Goal: Task Accomplishment & Management: Manage account settings

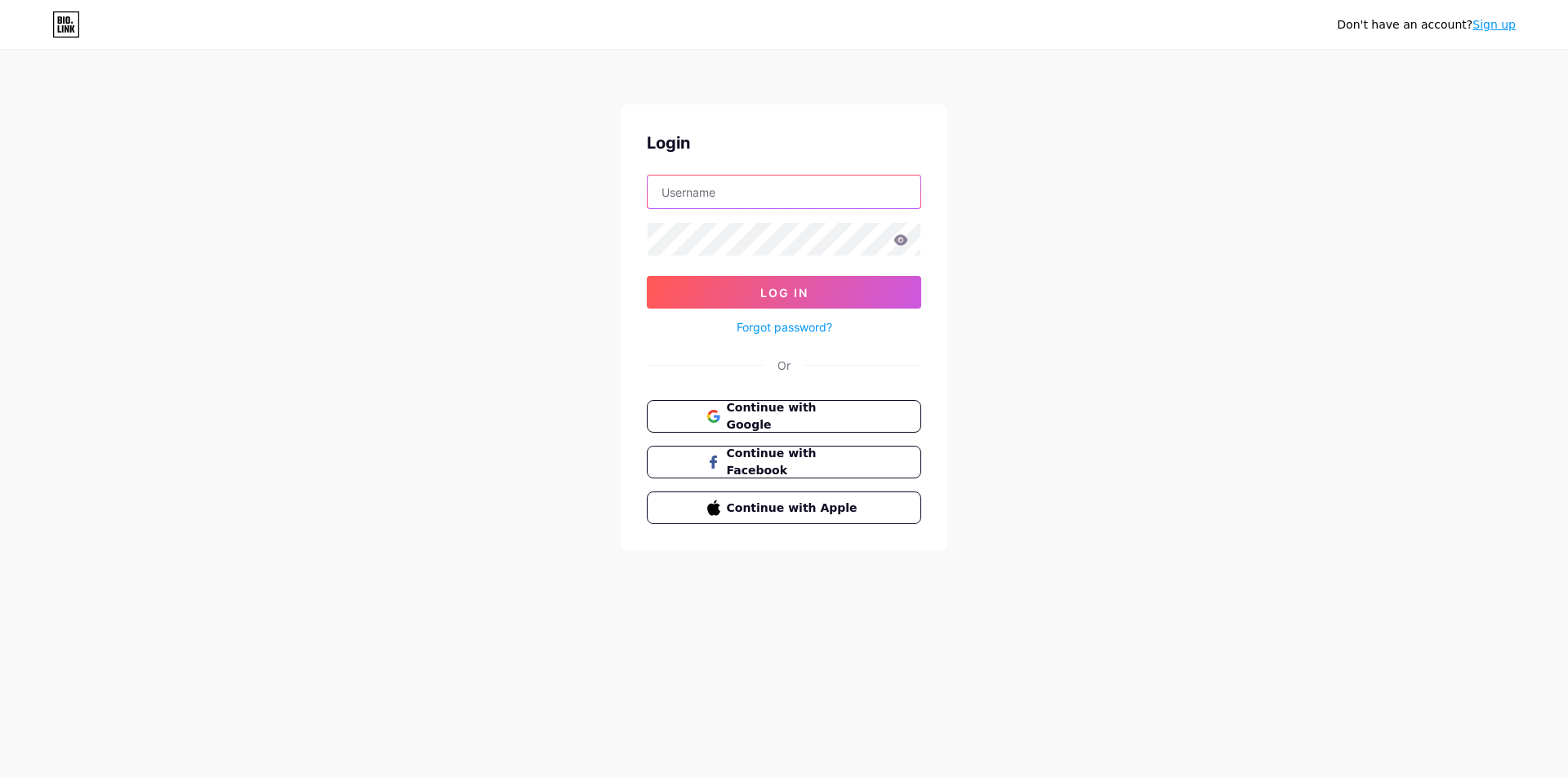
click at [787, 195] on input "text" at bounding box center [783, 192] width 273 height 33
type input "[EMAIL_ADDRESS][DOMAIN_NAME]"
click at [647, 276] on button "Log In" at bounding box center [784, 292] width 274 height 33
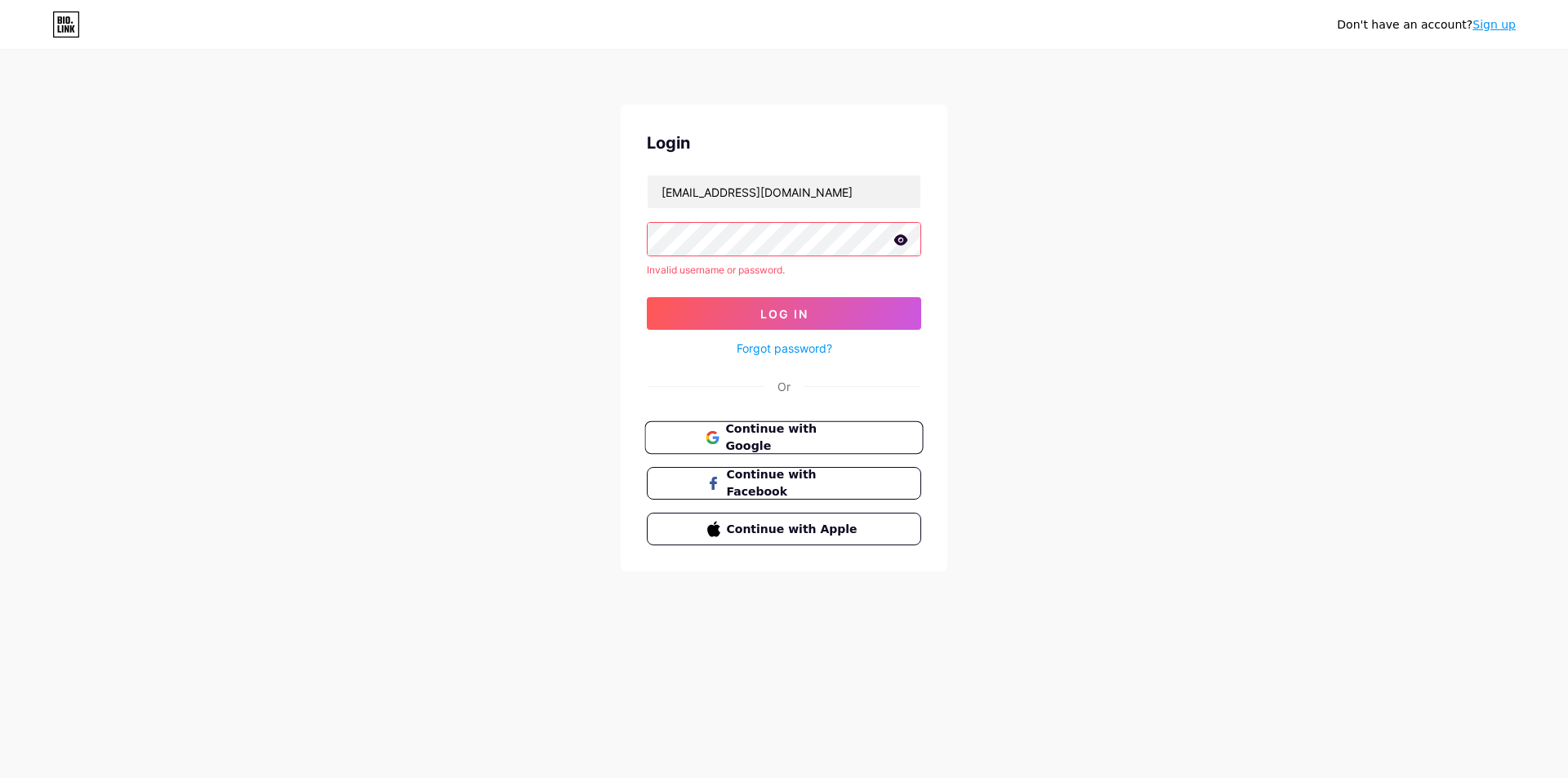
click at [749, 421] on button "Continue with Google" at bounding box center [783, 437] width 278 height 33
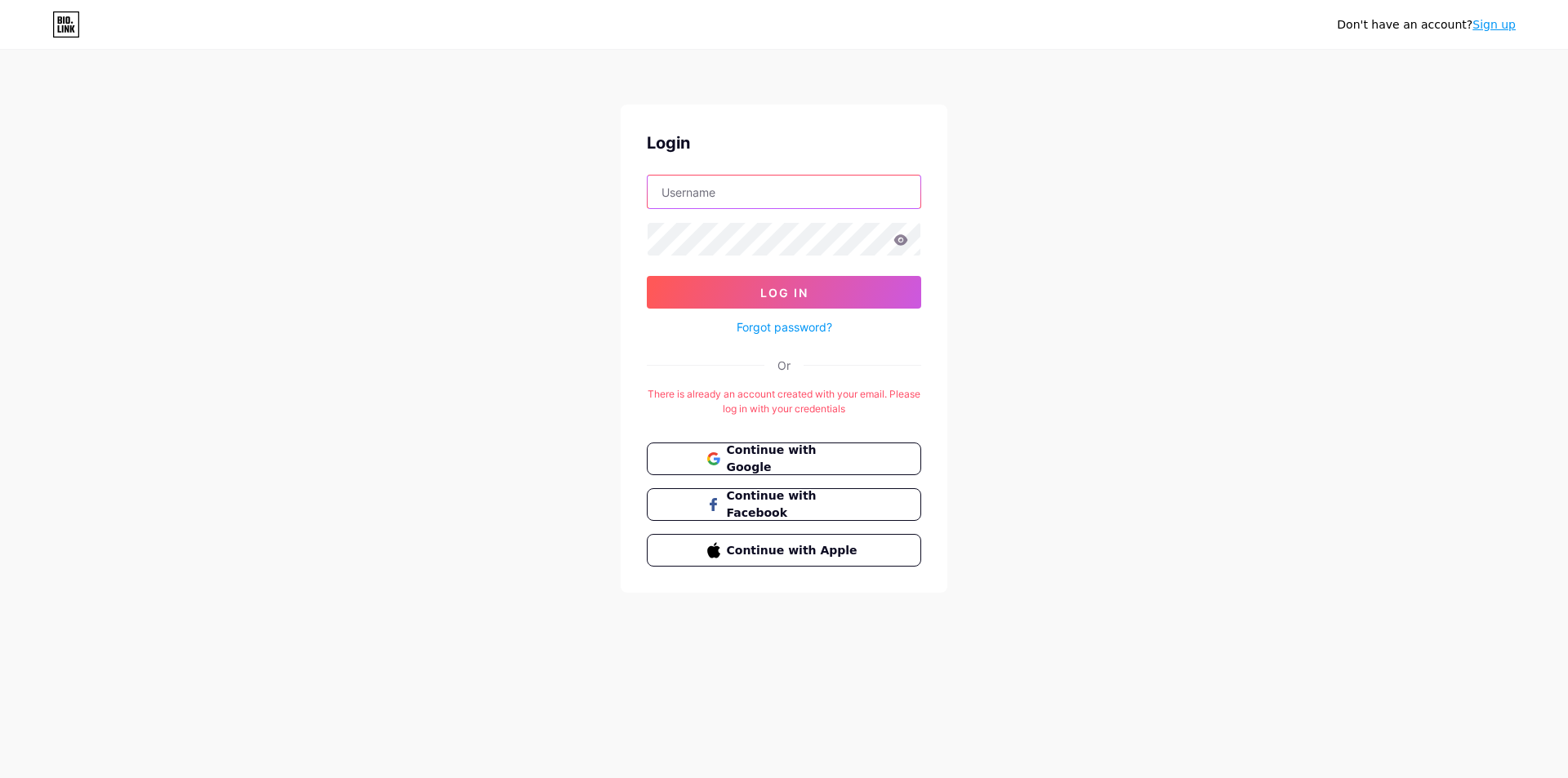
click at [772, 201] on input "text" at bounding box center [783, 192] width 273 height 33
click at [600, 364] on div "Don't have an account? Sign up Login Log In Forgot password? Or There is alread…" at bounding box center [784, 322] width 1568 height 645
click at [787, 329] on link "Forgot password?" at bounding box center [784, 326] width 96 height 17
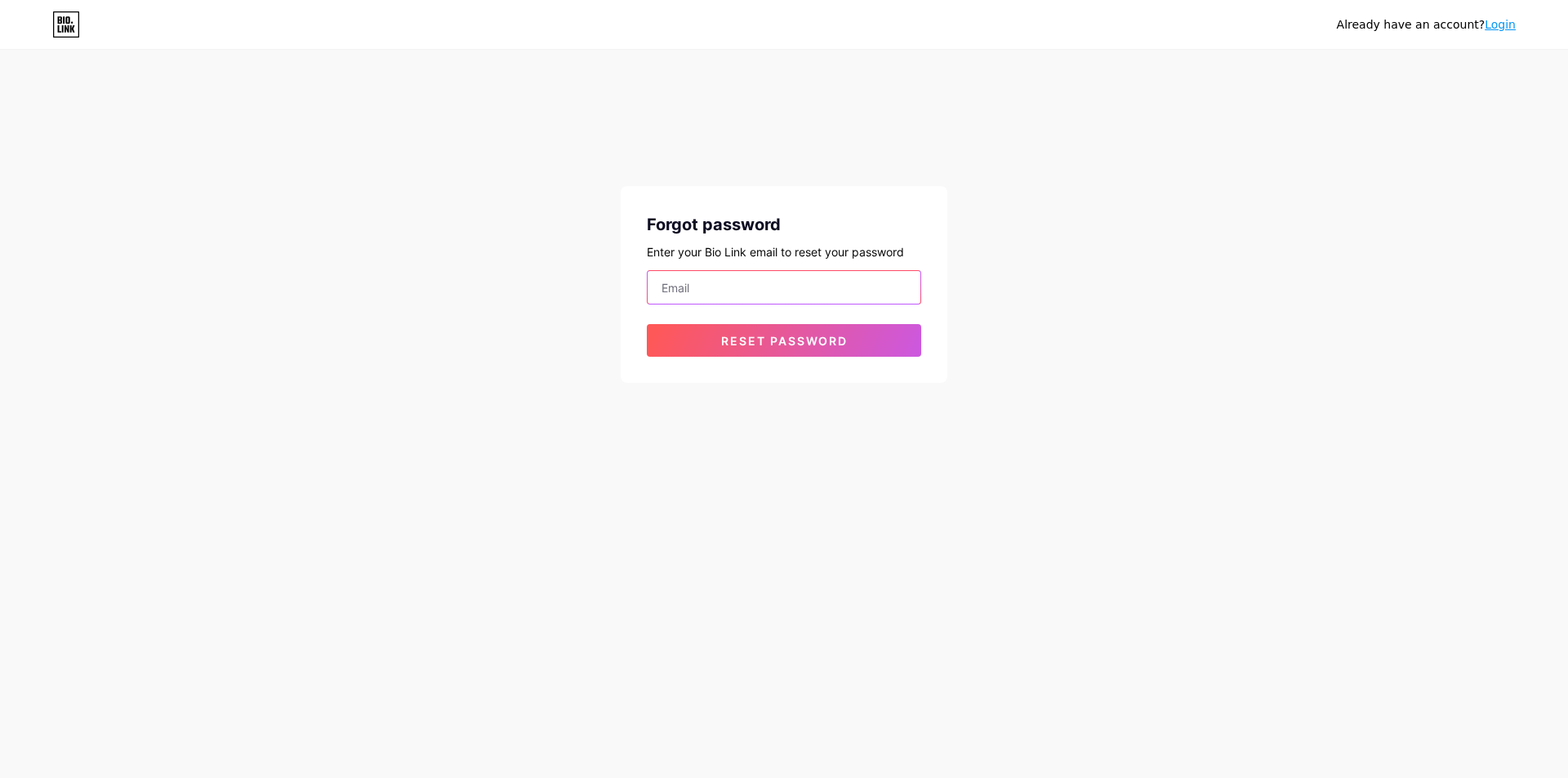
click at [742, 292] on input "email" at bounding box center [783, 287] width 273 height 33
type input "[EMAIL_ADDRESS][DOMAIN_NAME]"
click at [790, 337] on span "Reset password" at bounding box center [784, 341] width 127 height 14
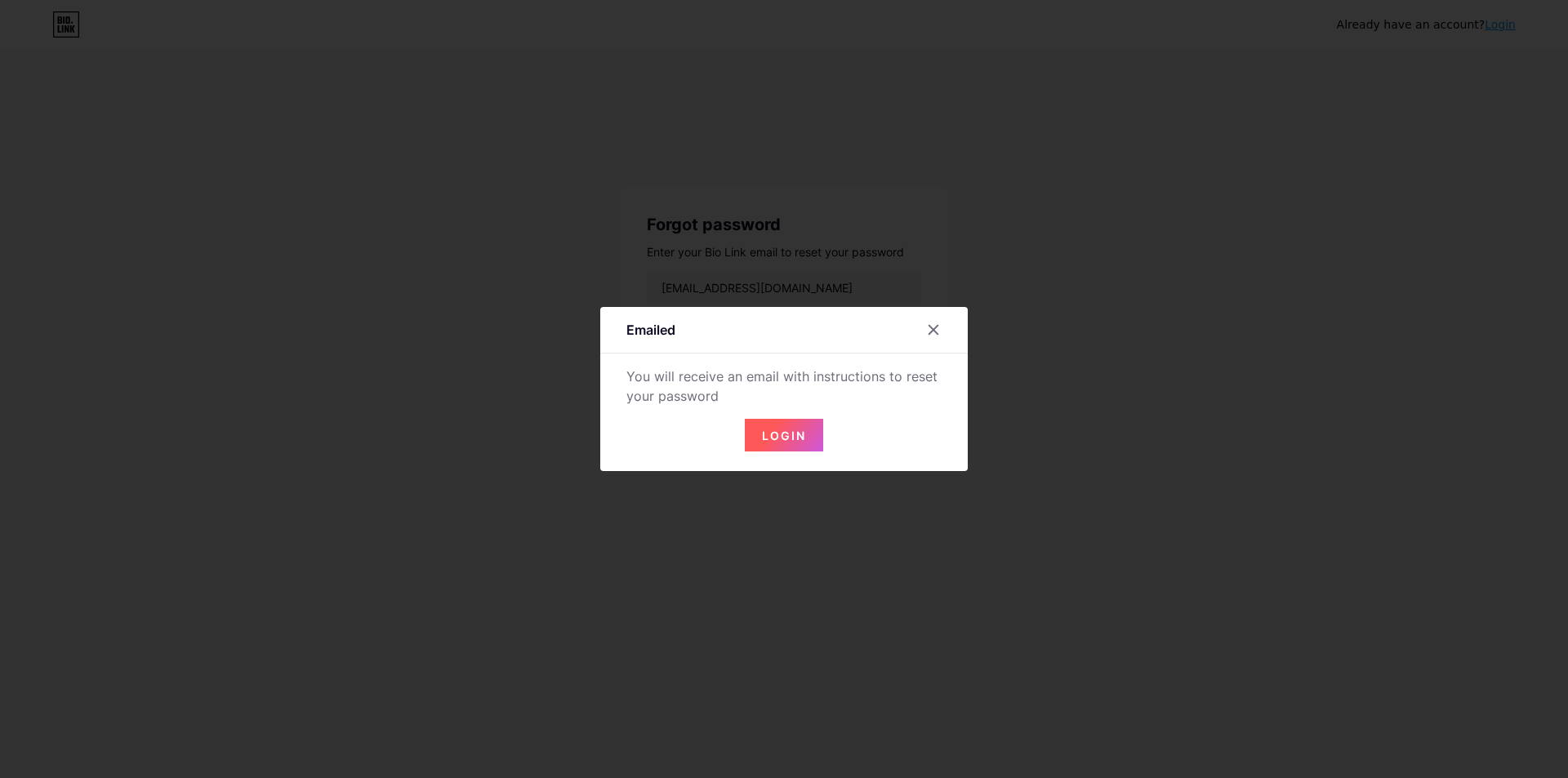
click at [780, 423] on button "Login" at bounding box center [784, 435] width 78 height 33
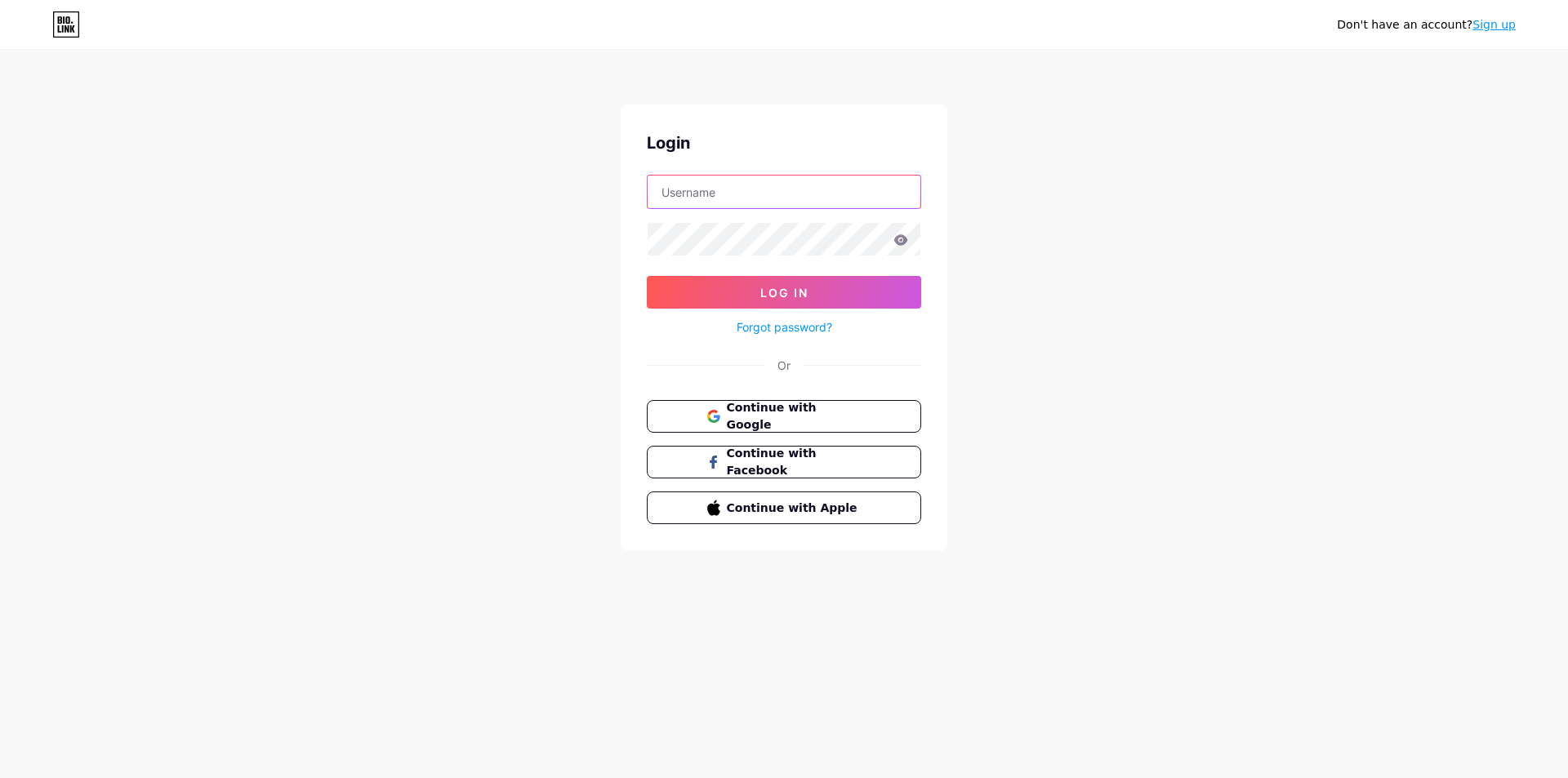
drag, startPoint x: 747, startPoint y: 176, endPoint x: 741, endPoint y: 186, distance: 11.3
click at [747, 176] on input "text" at bounding box center [783, 192] width 273 height 33
type input "[EMAIL_ADDRESS][DOMAIN_NAME]"
click at [820, 296] on button "Log In" at bounding box center [784, 292] width 274 height 33
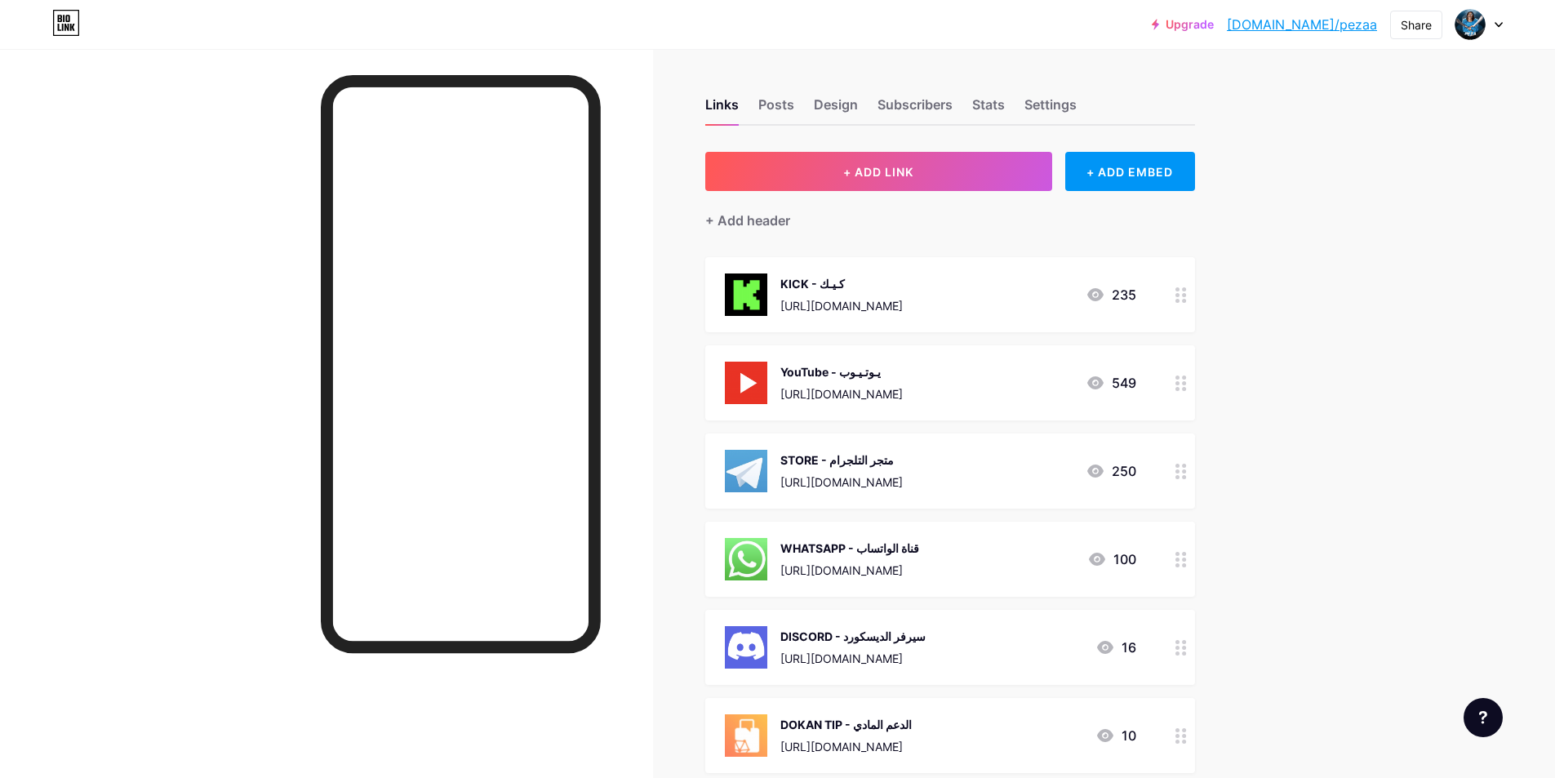
click at [1180, 479] on div at bounding box center [1182, 471] width 28 height 75
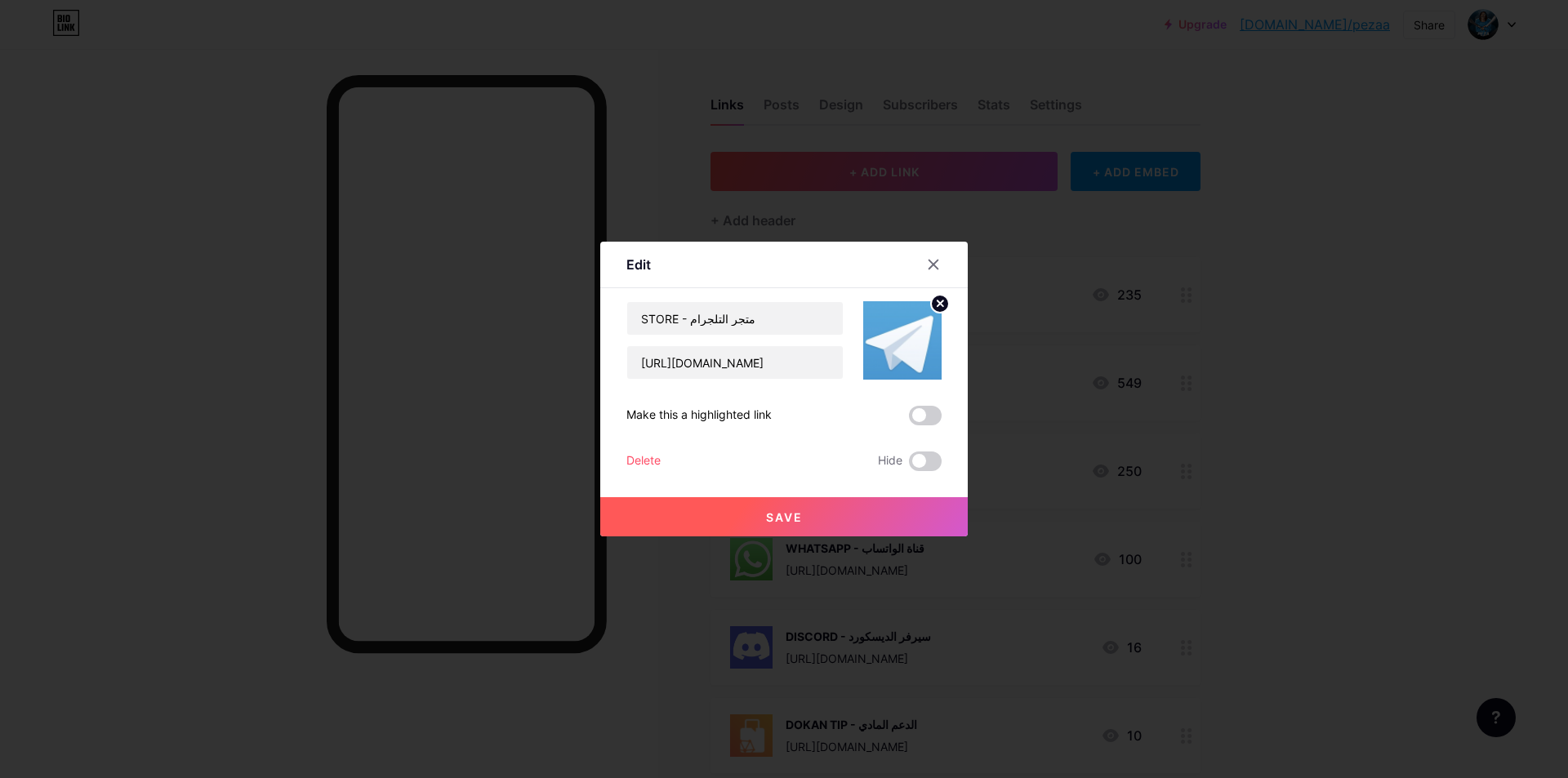
click at [644, 454] on div "Delete" at bounding box center [643, 462] width 34 height 20
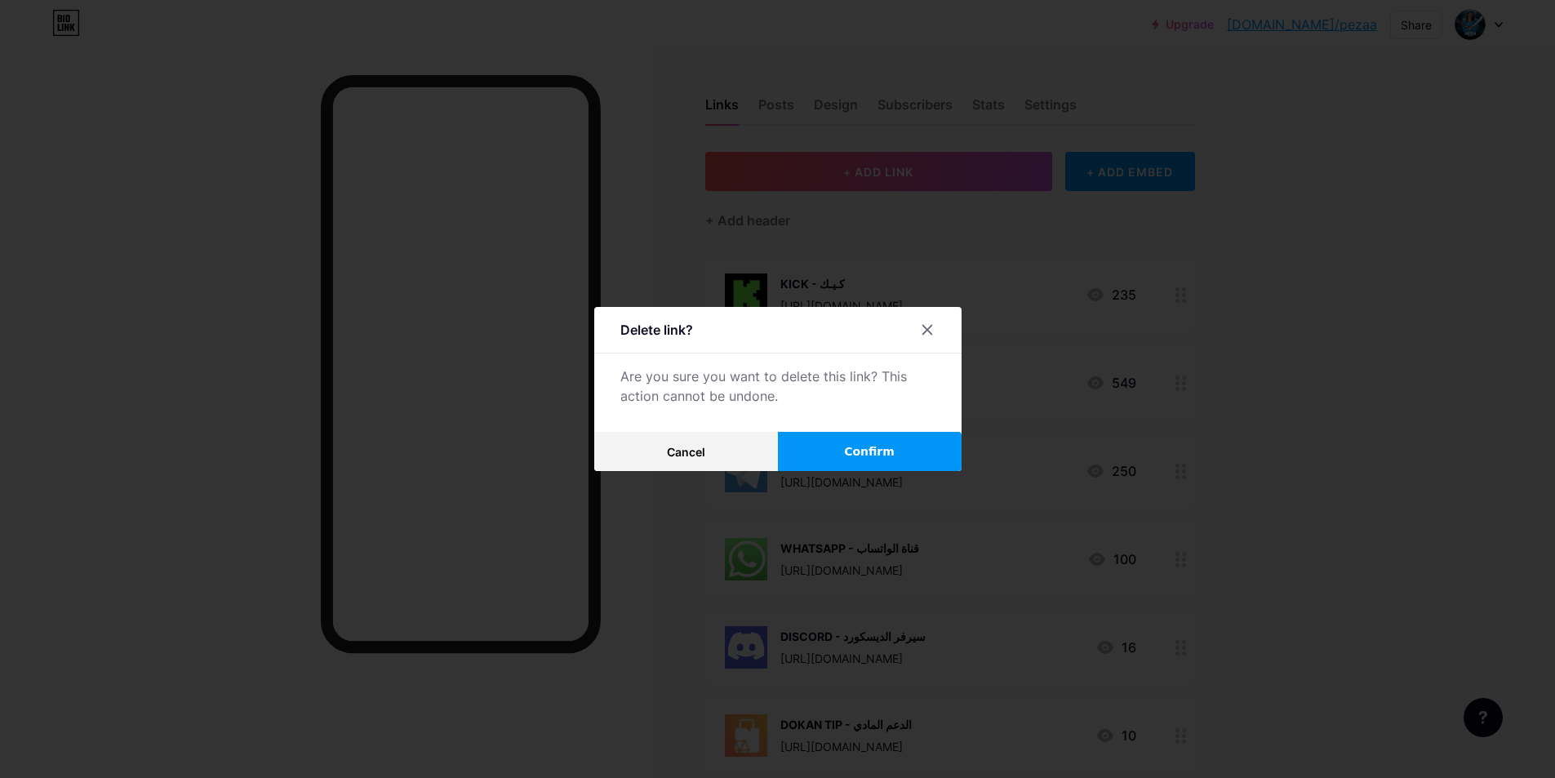
click at [831, 443] on button "Confirm" at bounding box center [870, 451] width 184 height 39
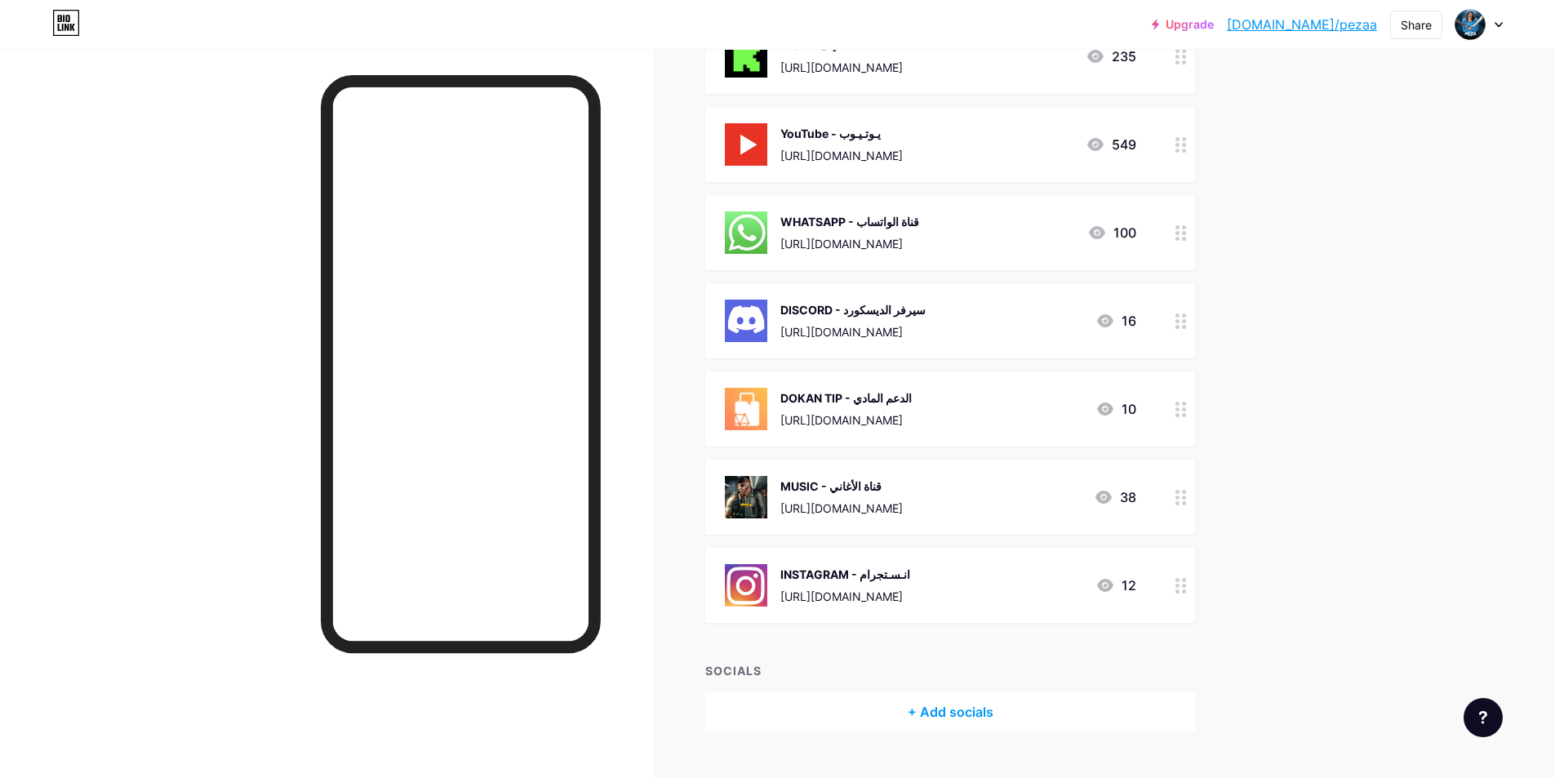
scroll to position [245, 0]
